Goal: Task Accomplishment & Management: Manage account settings

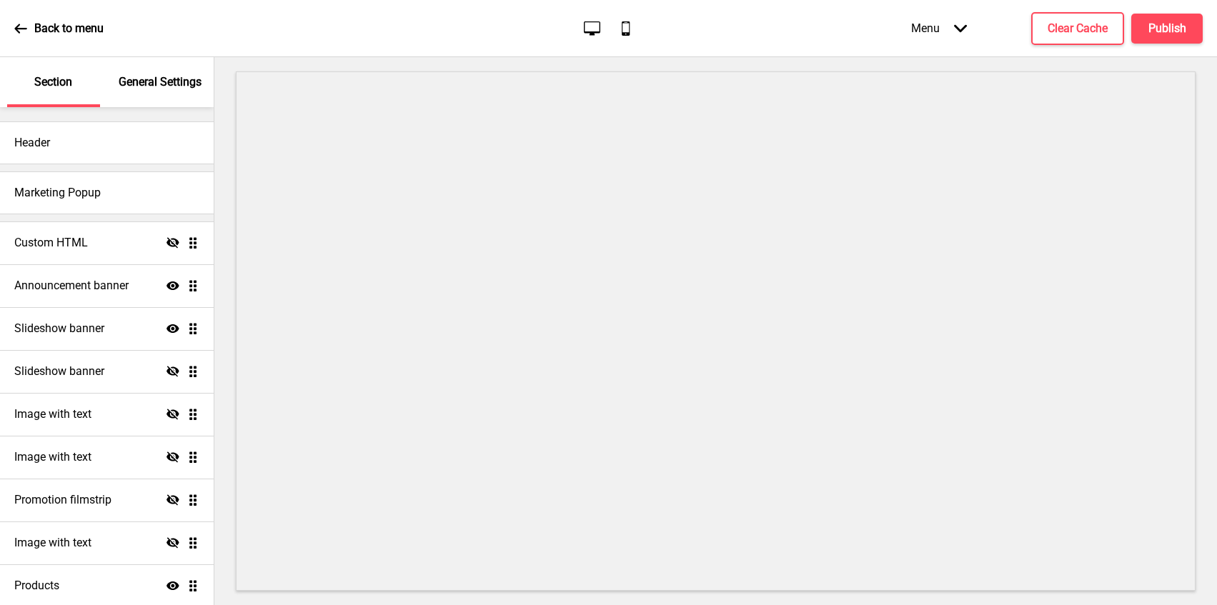
click at [79, 156] on div "Header" at bounding box center [107, 142] width 214 height 43
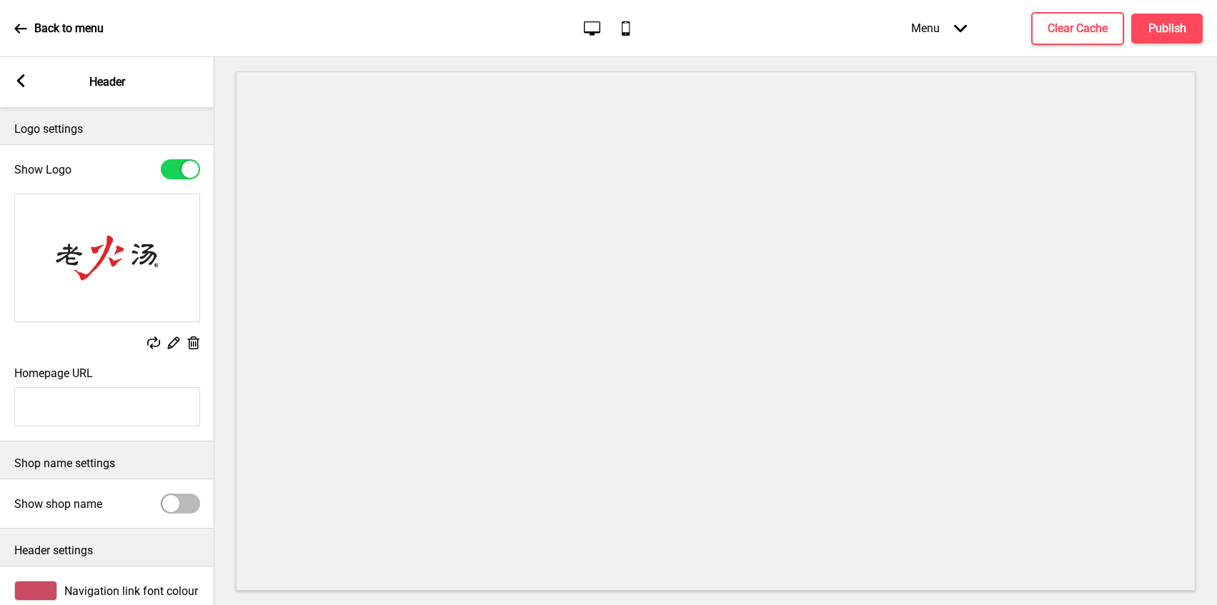
click at [22, 84] on icon at bounding box center [21, 80] width 8 height 13
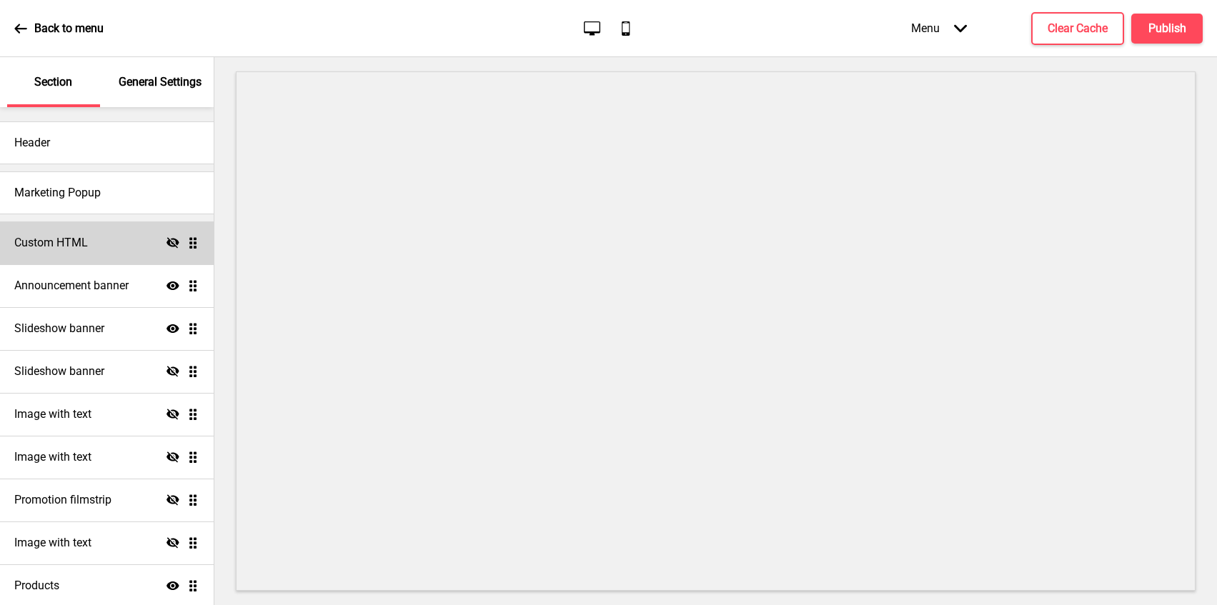
click at [86, 249] on h4 "Custom HTML" at bounding box center [51, 243] width 74 height 16
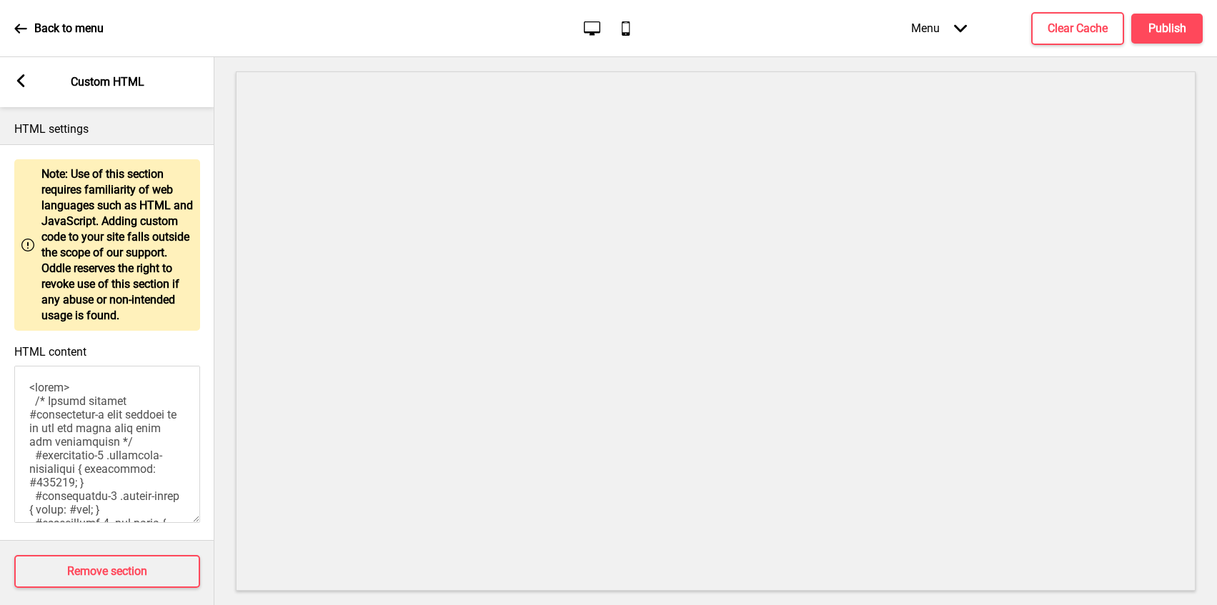
drag, startPoint x: 45, startPoint y: 419, endPoint x: 95, endPoint y: 418, distance: 50.0
click at [95, 418] on textarea "HTML content" at bounding box center [107, 444] width 186 height 157
click at [69, 452] on textarea "HTML content" at bounding box center [107, 444] width 186 height 157
drag, startPoint x: 81, startPoint y: 439, endPoint x: 103, endPoint y: 484, distance: 49.5
click at [103, 484] on textarea "HTML content" at bounding box center [107, 444] width 186 height 157
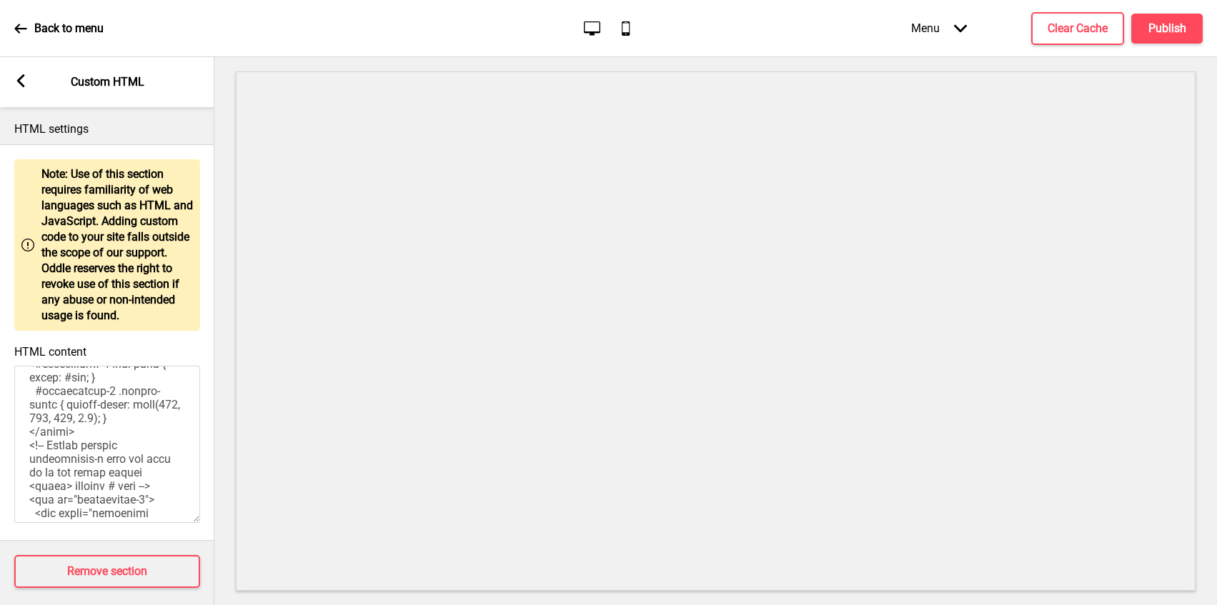
scroll to position [319, 0]
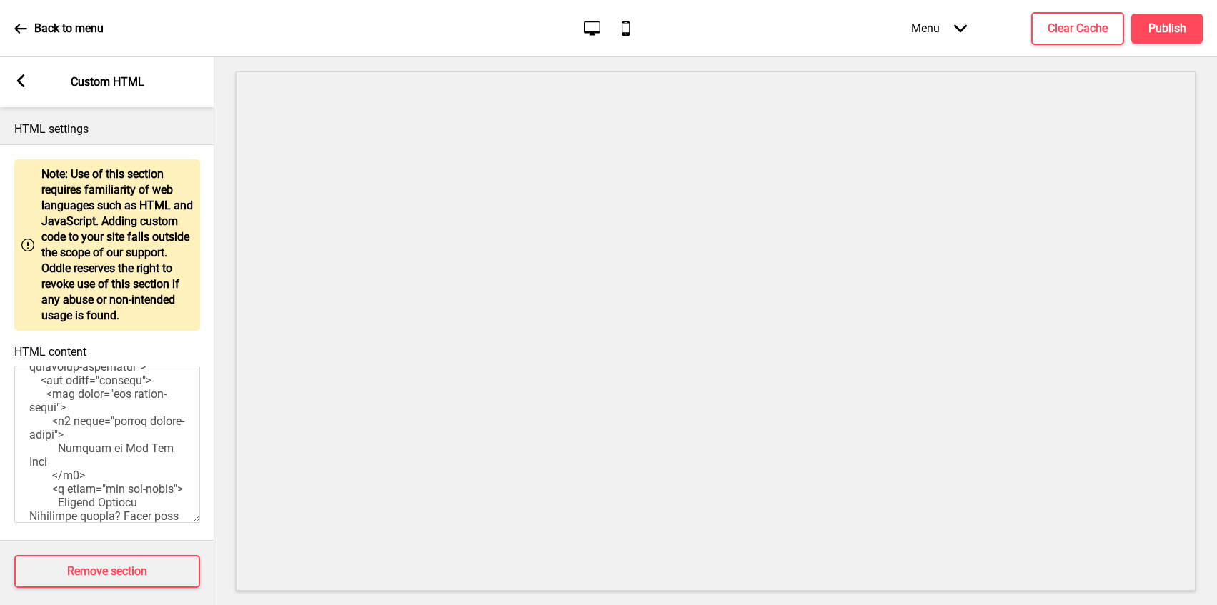
click at [92, 457] on textarea "HTML content" at bounding box center [107, 444] width 186 height 157
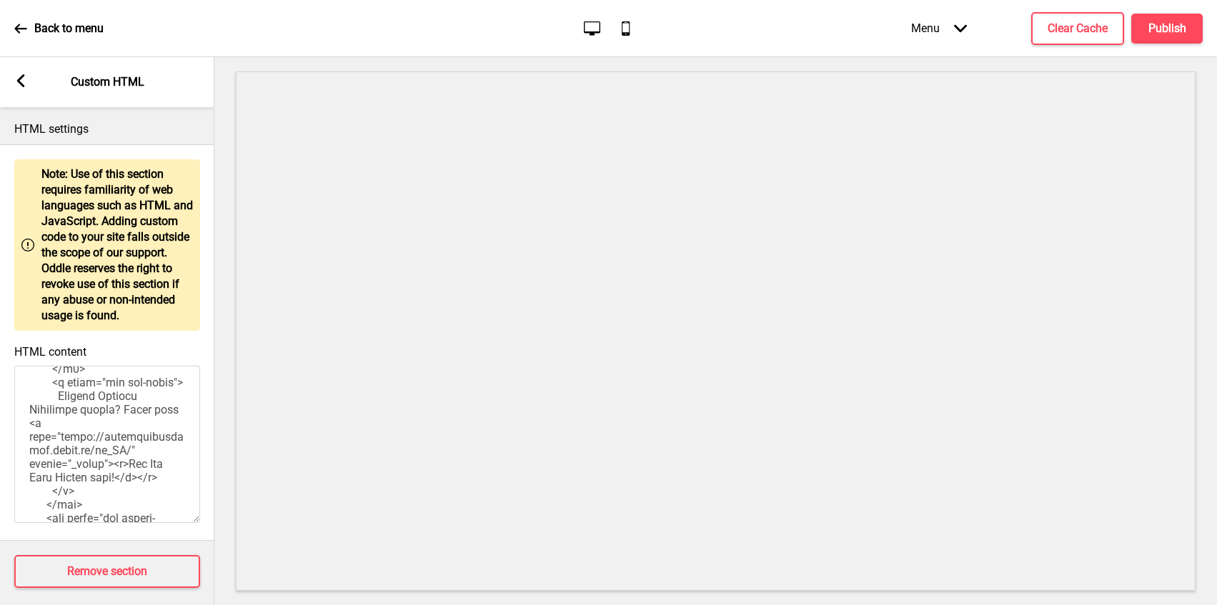
scroll to position [381, 0]
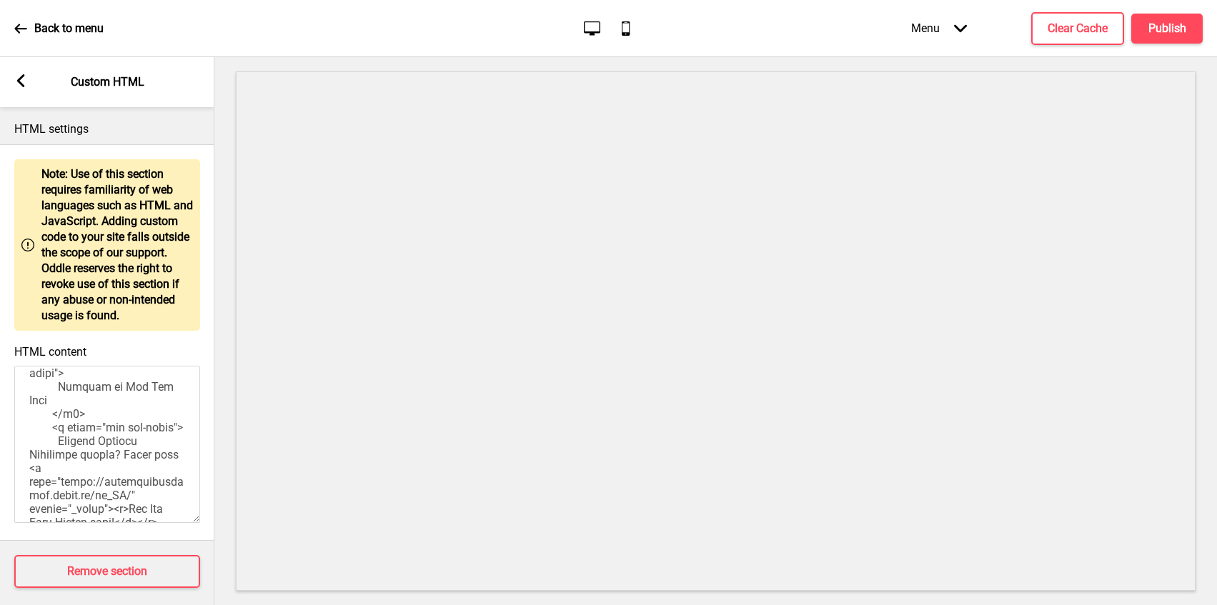
click at [58, 486] on textarea "HTML content" at bounding box center [107, 444] width 186 height 157
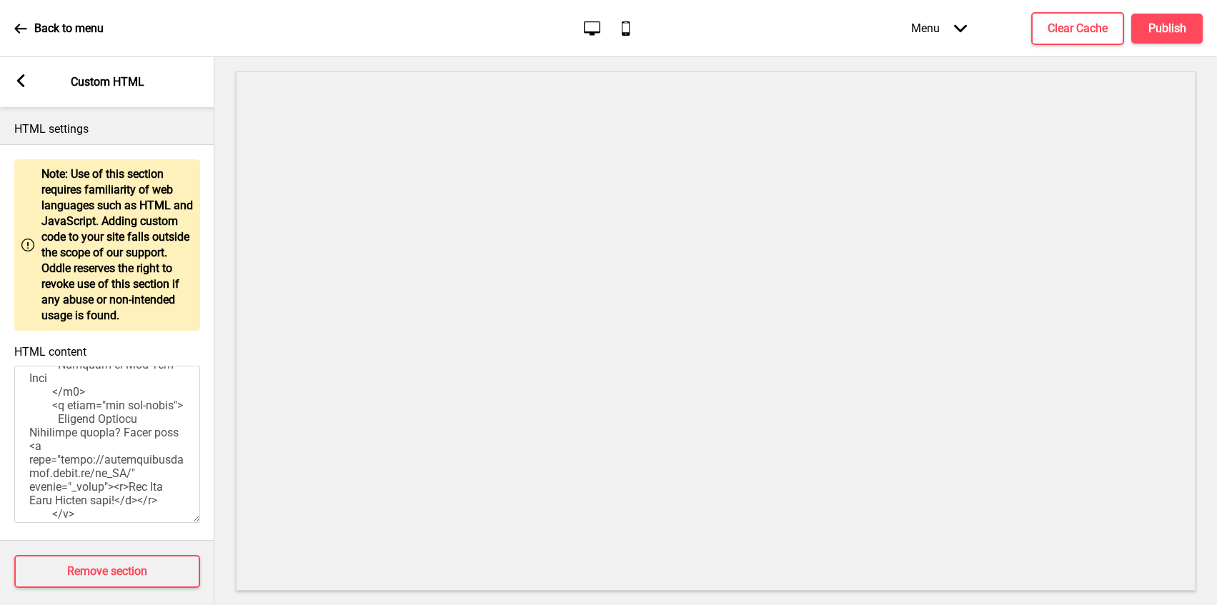
scroll to position [406, 0]
click at [107, 511] on textarea "HTML content" at bounding box center [107, 444] width 186 height 157
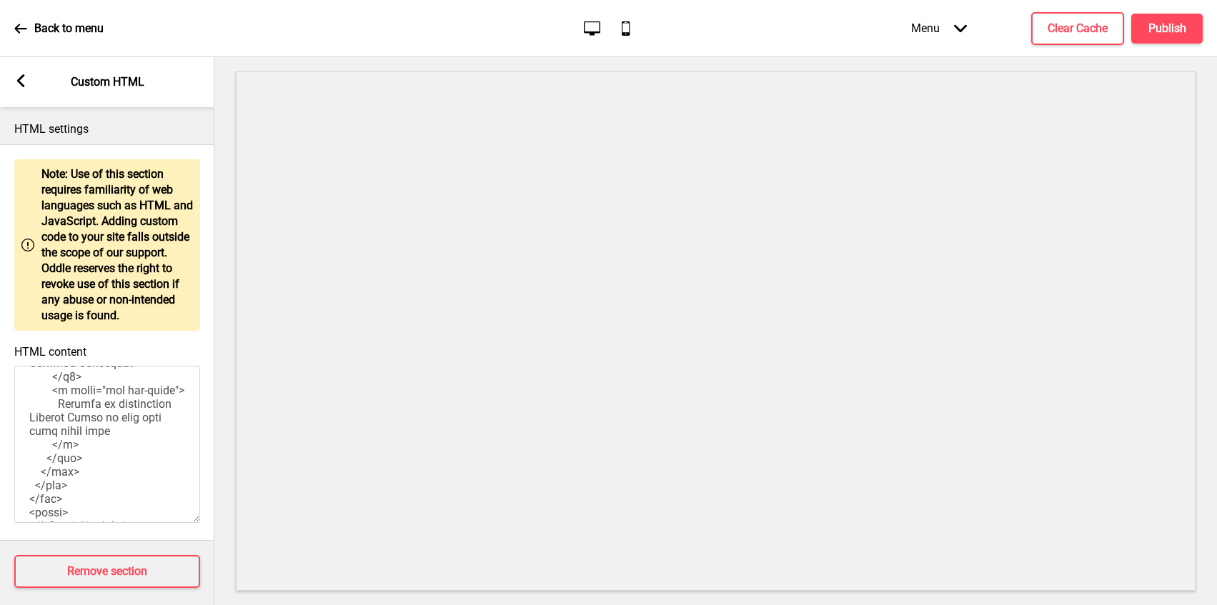
scroll to position [37, 0]
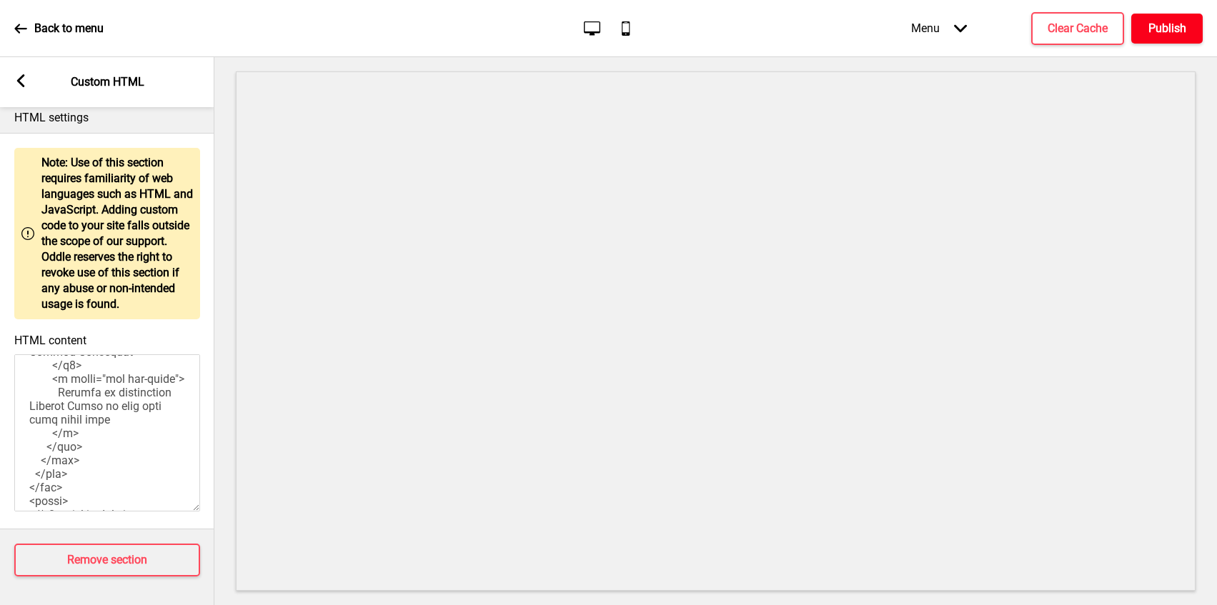
type textarea "<style> /* Please replace #annoucement-x with another id if you are using more …"
click at [1177, 26] on h4 "Publish" at bounding box center [1167, 29] width 38 height 16
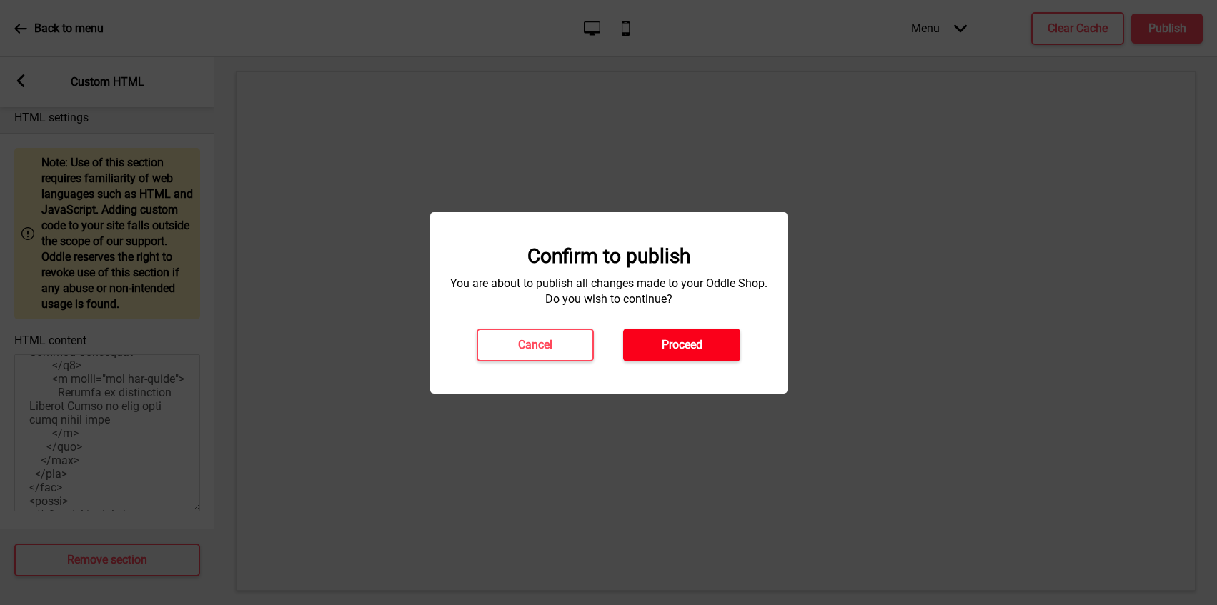
click at [672, 361] on button "Proceed" at bounding box center [681, 345] width 117 height 33
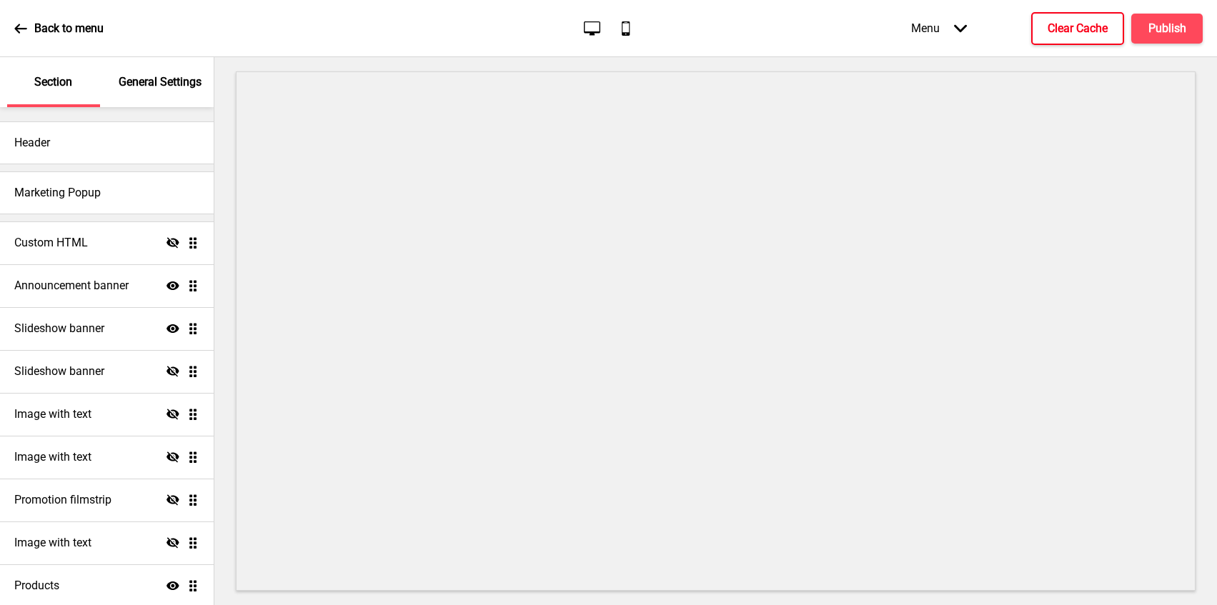
click at [1044, 26] on button "Clear Cache" at bounding box center [1077, 28] width 93 height 33
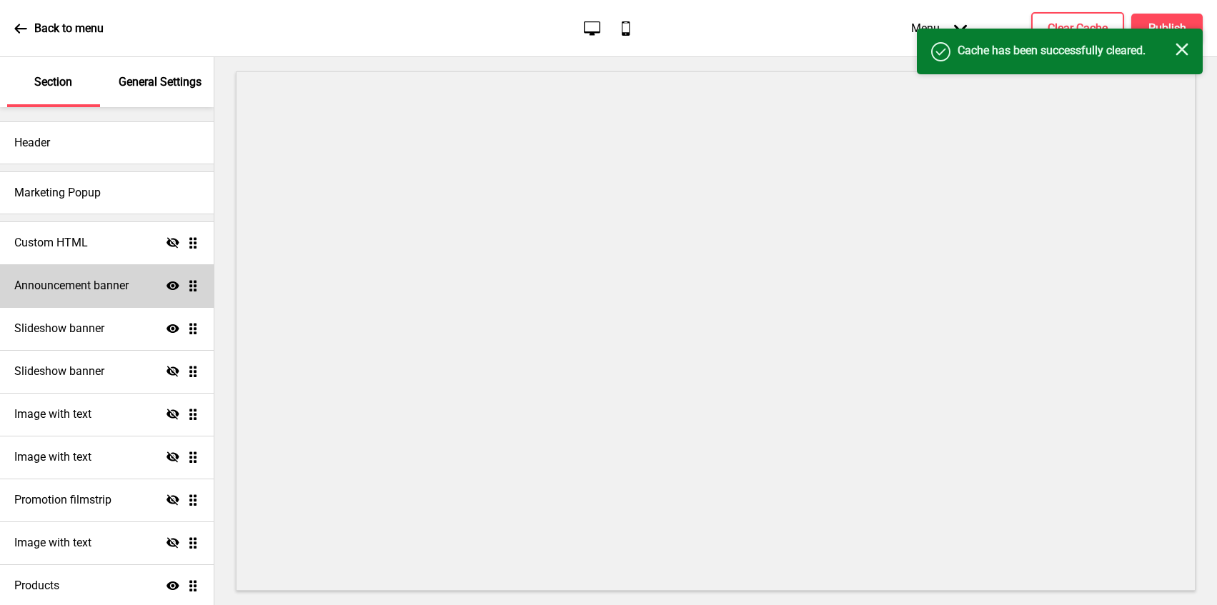
click at [76, 281] on h4 "Announcement banner" at bounding box center [71, 286] width 114 height 16
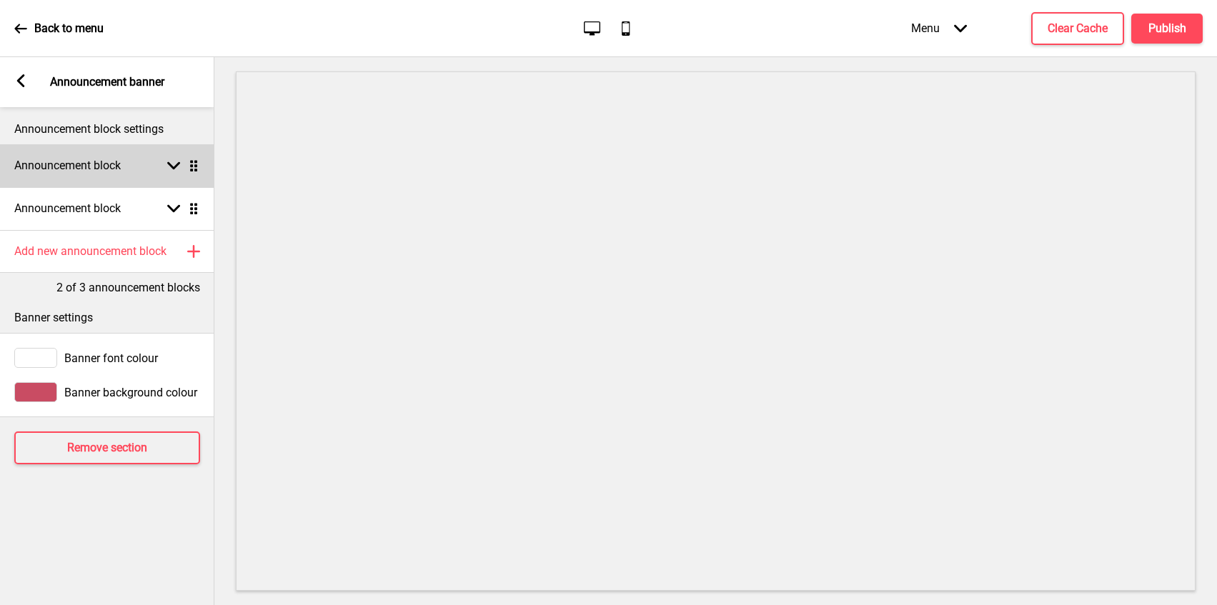
click at [168, 167] on rect at bounding box center [173, 165] width 13 height 13
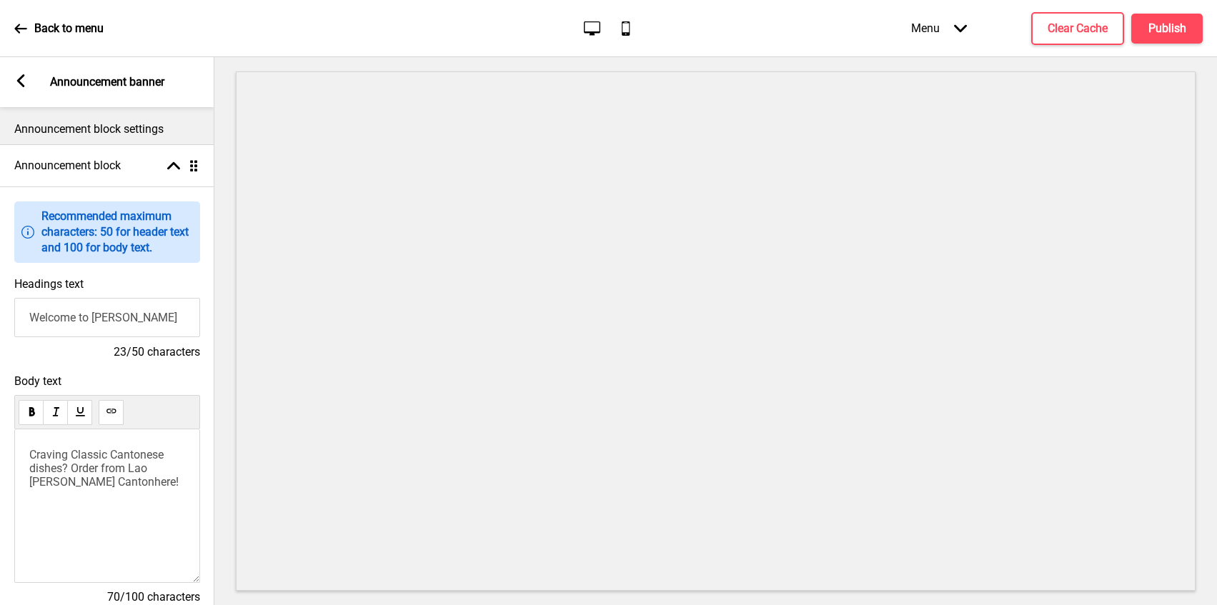
click at [84, 489] on span "Craving Classic Cantonese dishes? Order from Lao [PERSON_NAME] Canton" at bounding box center [97, 468] width 137 height 41
click at [115, 489] on span "here" at bounding box center [125, 482] width 21 height 14
click at [94, 489] on p "Craving Classic Cantonese dishes? Order from [PERSON_NAME] Tan ﻿ !" at bounding box center [107, 468] width 156 height 41
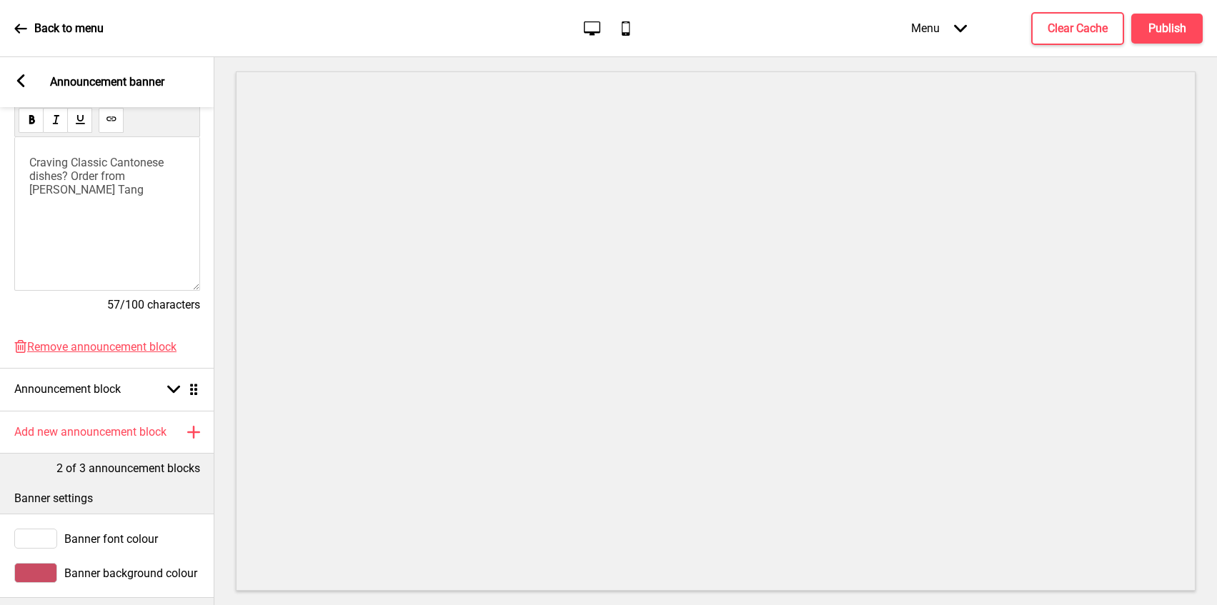
scroll to position [387, 0]
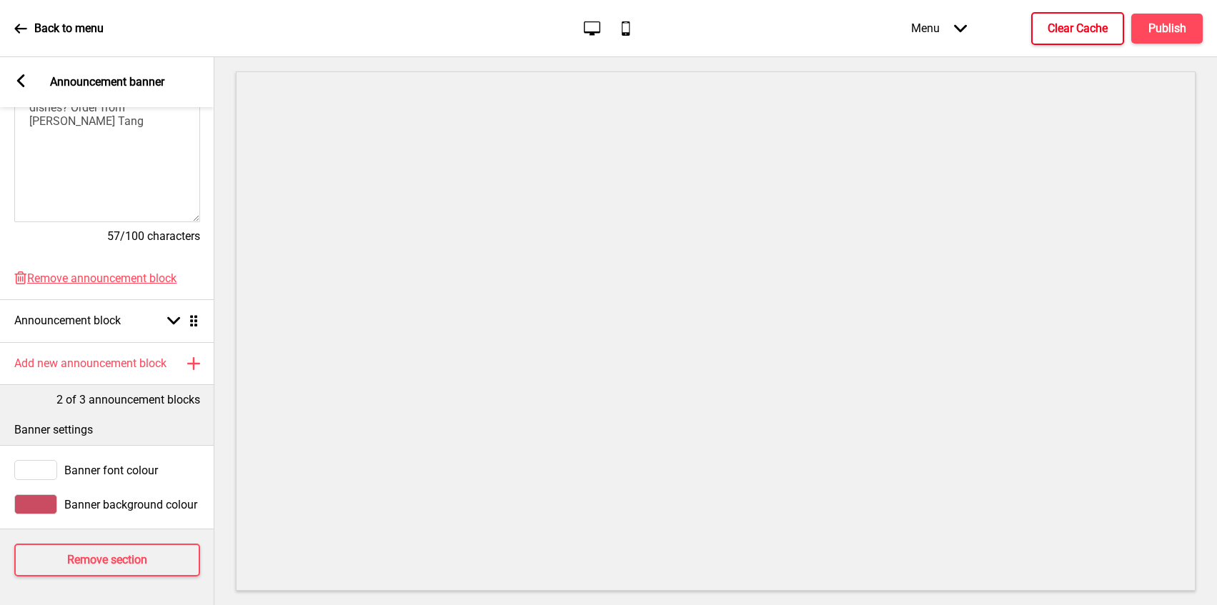
click at [1083, 36] on h4 "Clear Cache" at bounding box center [1077, 29] width 60 height 16
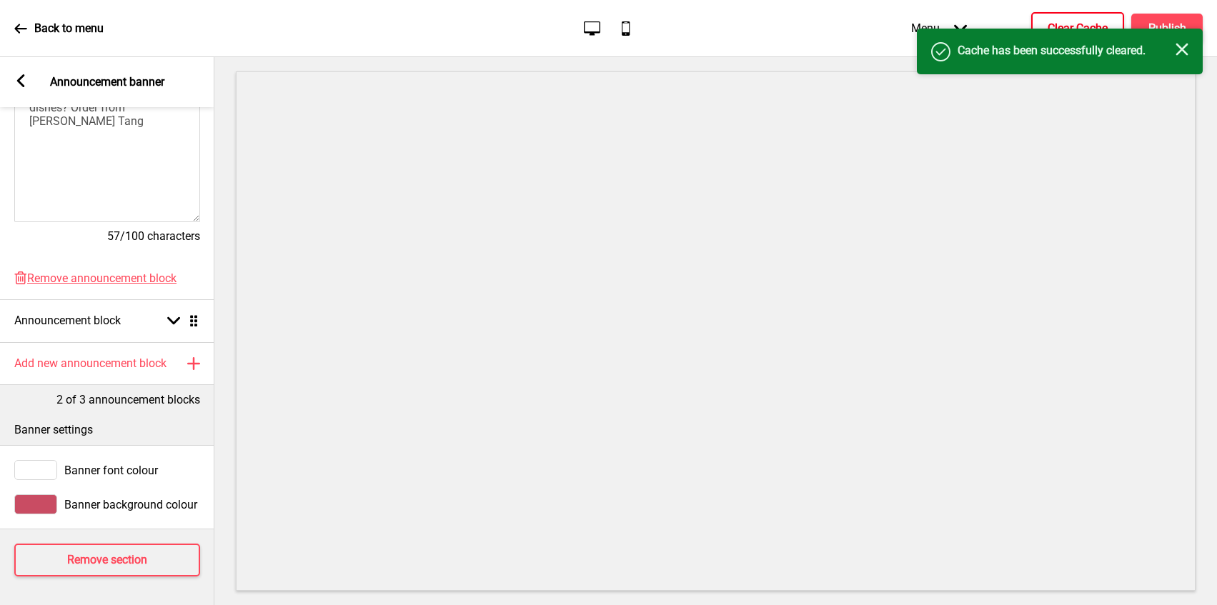
click at [1165, 26] on h4 "Publish" at bounding box center [1167, 29] width 38 height 16
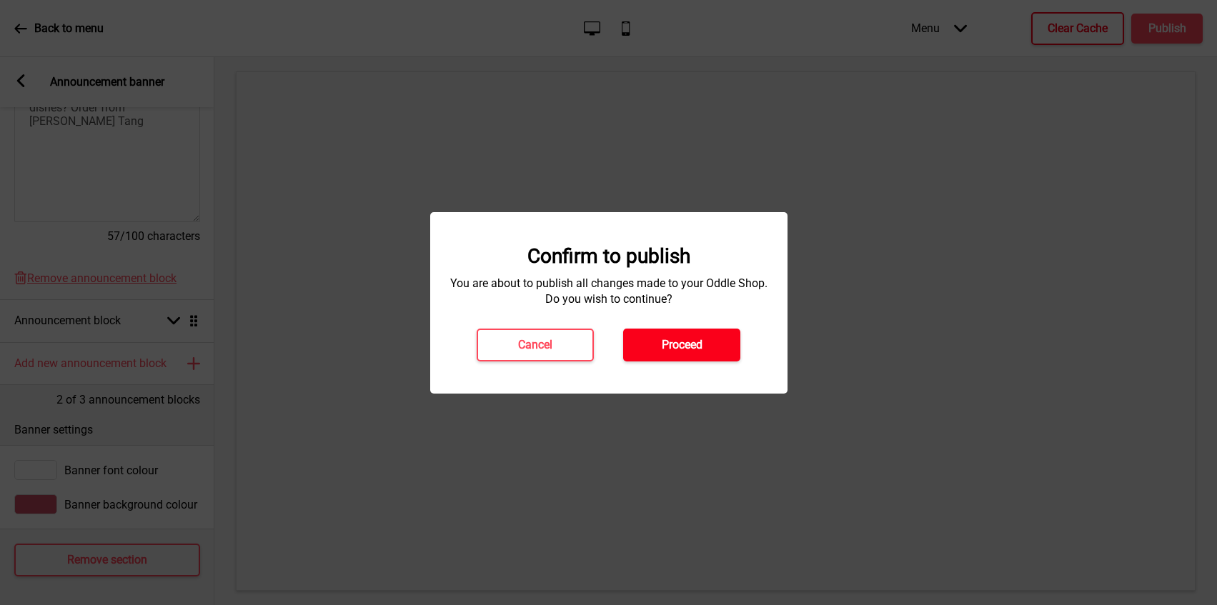
click at [710, 347] on button "Proceed" at bounding box center [681, 345] width 117 height 33
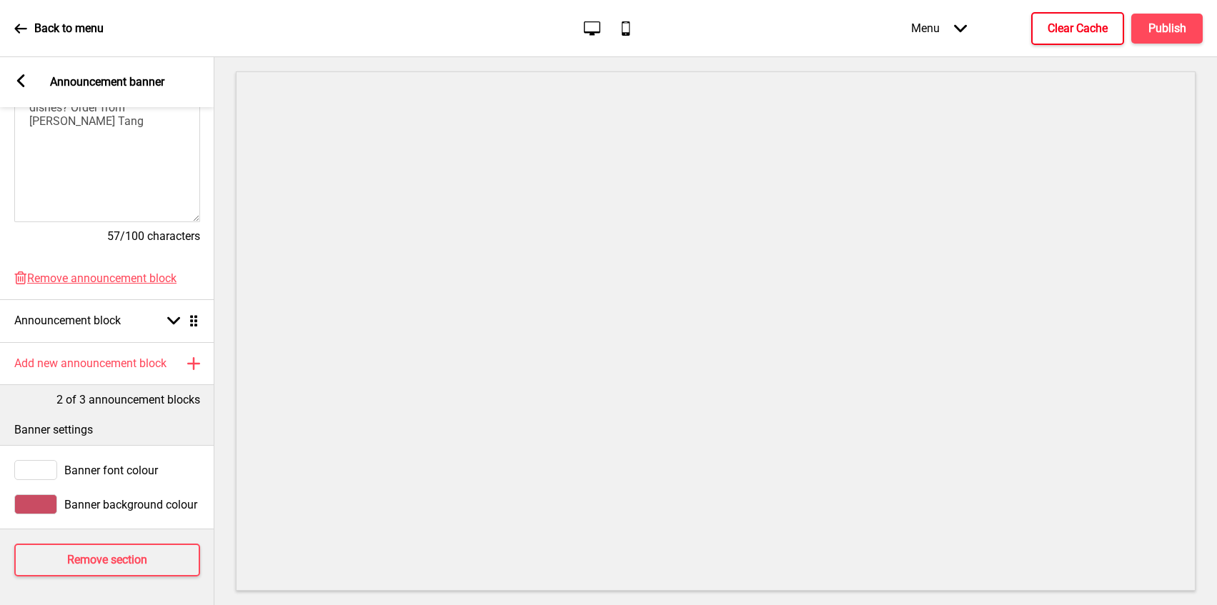
click at [18, 31] on icon at bounding box center [20, 28] width 12 height 9
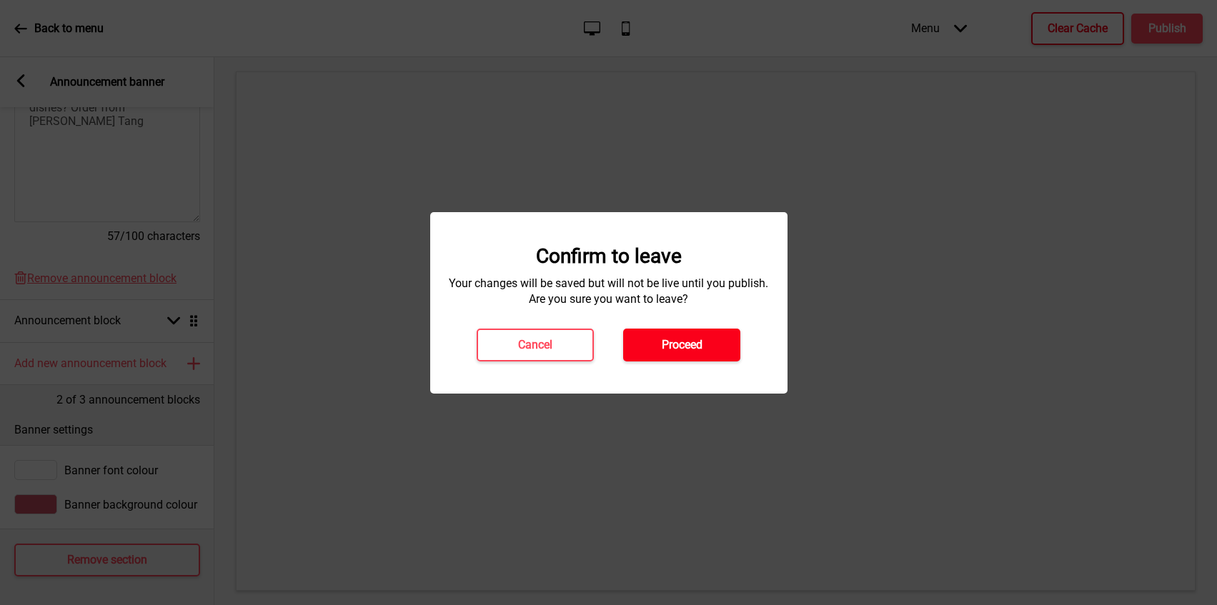
click at [684, 357] on button "Proceed" at bounding box center [681, 345] width 117 height 33
